Goal: Find specific page/section: Find specific page/section

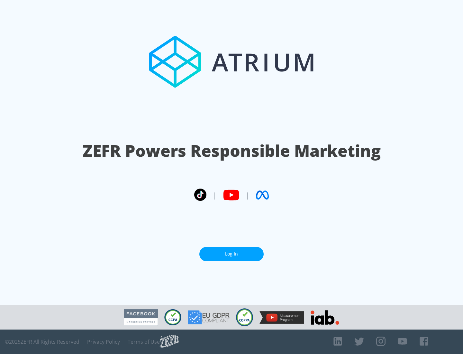
click at [232, 254] on link "Log In" at bounding box center [231, 254] width 64 height 14
